Goal: Information Seeking & Learning: Learn about a topic

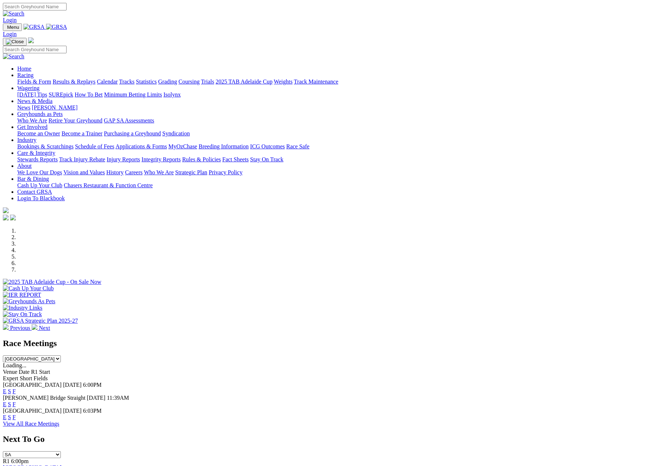
scroll to position [242, 0]
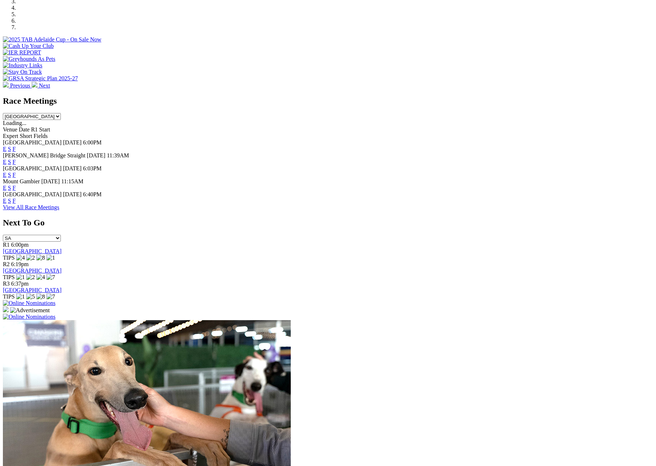
click at [16, 185] on link "F" at bounding box center [14, 188] width 3 height 6
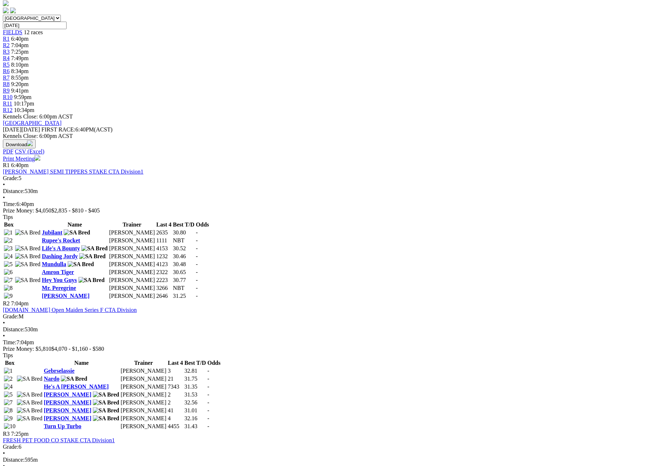
scroll to position [226, 0]
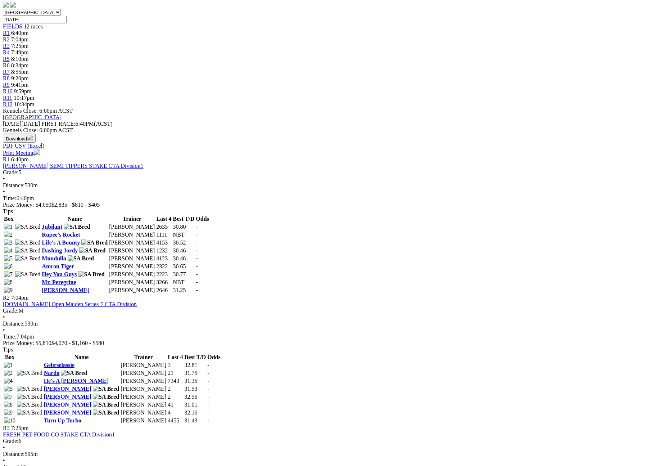
drag, startPoint x: 362, startPoint y: 151, endPoint x: 411, endPoint y: 153, distance: 49.3
copy link "2025 Kings & Queens"
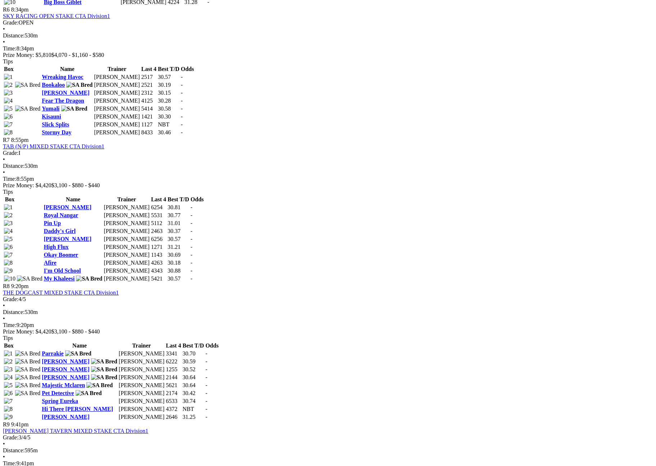
scroll to position [906, 0]
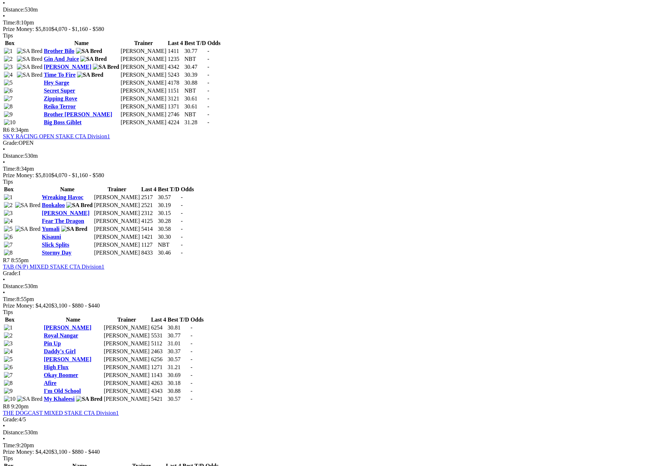
drag, startPoint x: 447, startPoint y: 422, endPoint x: 449, endPoint y: 412, distance: 10.2
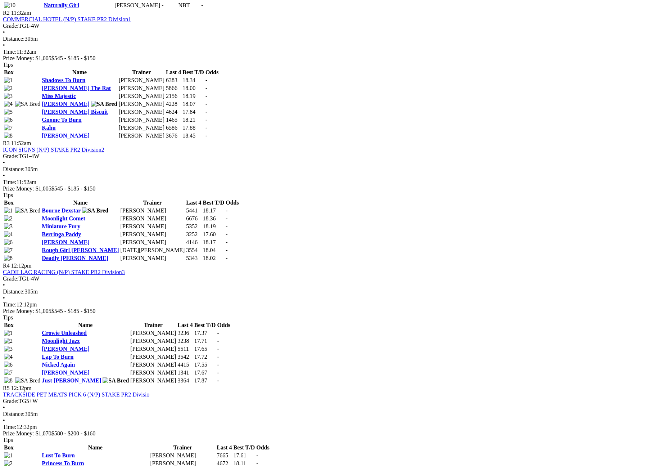
scroll to position [431, 0]
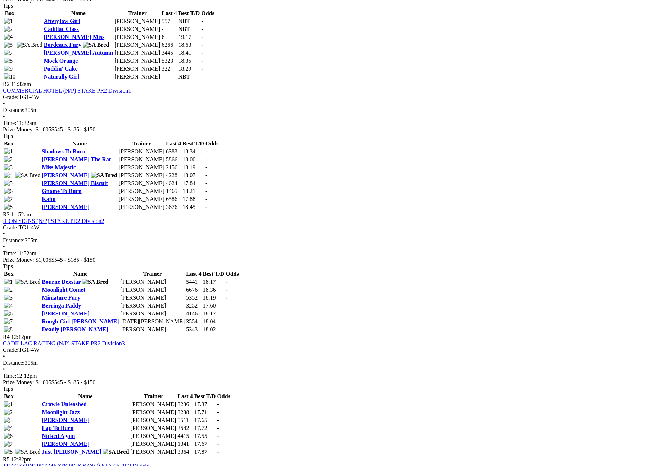
drag, startPoint x: 577, startPoint y: 118, endPoint x: 403, endPoint y: 81, distance: 177.9
